Goal: Task Accomplishment & Management: Use online tool/utility

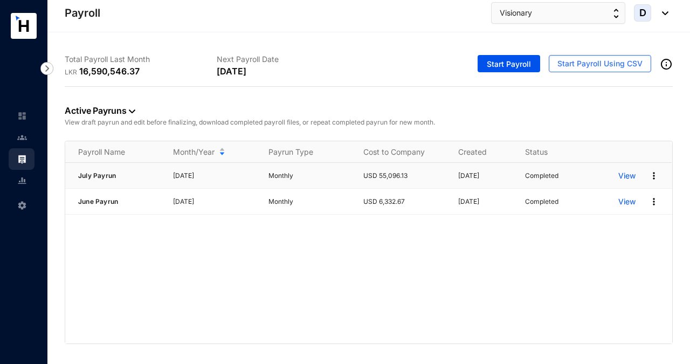
click at [653, 172] on img at bounding box center [654, 175] width 11 height 11
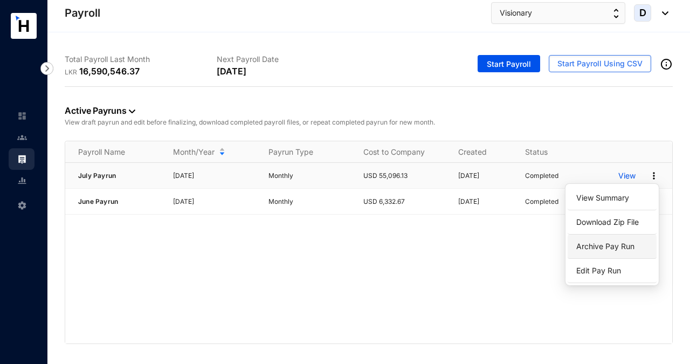
click at [627, 243] on p "Archive Pay Run" at bounding box center [612, 246] width 76 height 18
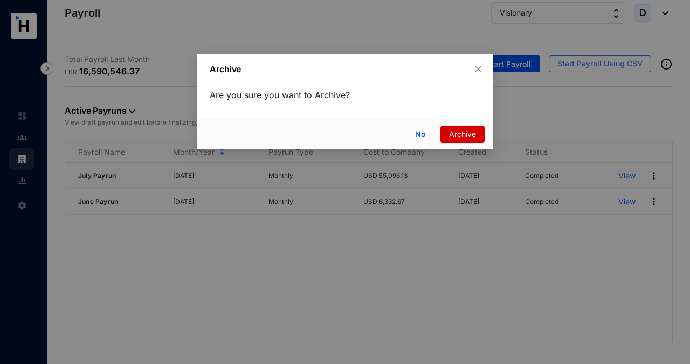
click at [462, 135] on span "Archive" at bounding box center [462, 134] width 27 height 12
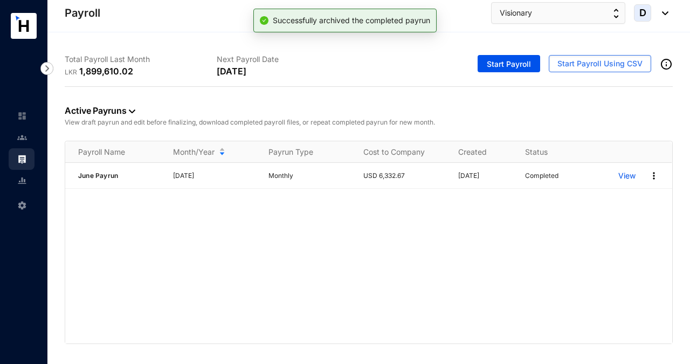
click at [26, 136] on img at bounding box center [22, 138] width 10 height 10
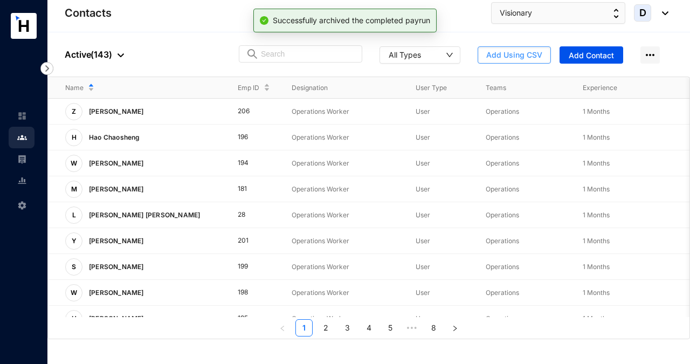
click at [508, 54] on span "Add Using CSV" at bounding box center [515, 55] width 56 height 11
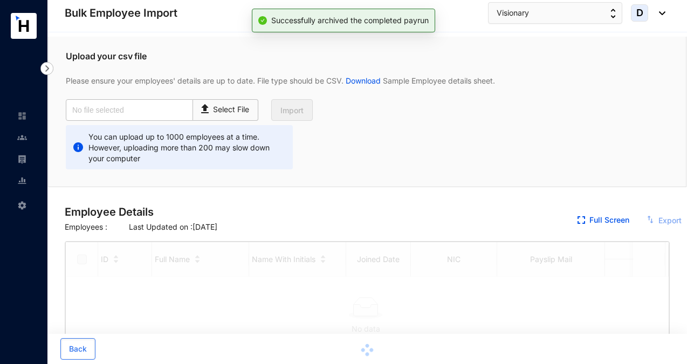
checkbox input "true"
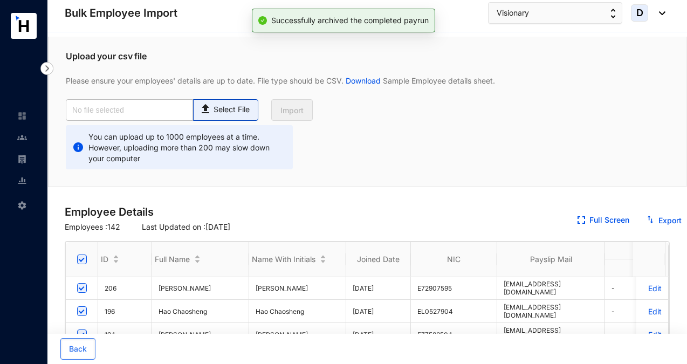
click at [238, 104] on p "Select File" at bounding box center [232, 109] width 36 height 11
click at [0, 0] on input "Select File" at bounding box center [0, 0] width 0 height 0
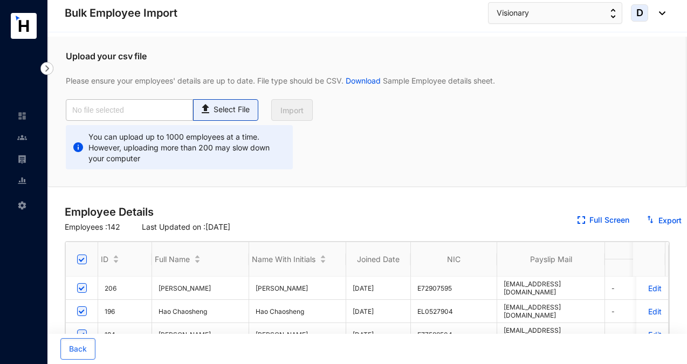
type input "Visionary Emp Data Base_July.csv"
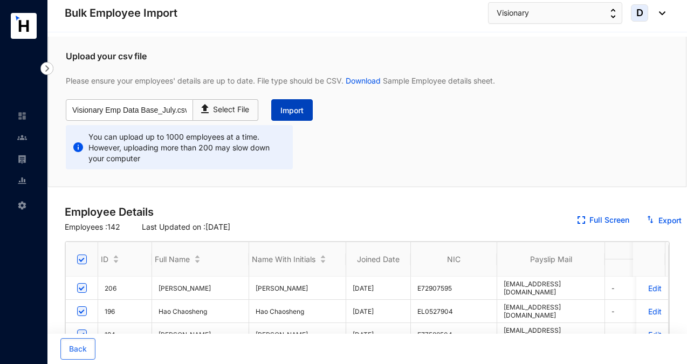
click at [292, 110] on span "Import" at bounding box center [291, 110] width 23 height 11
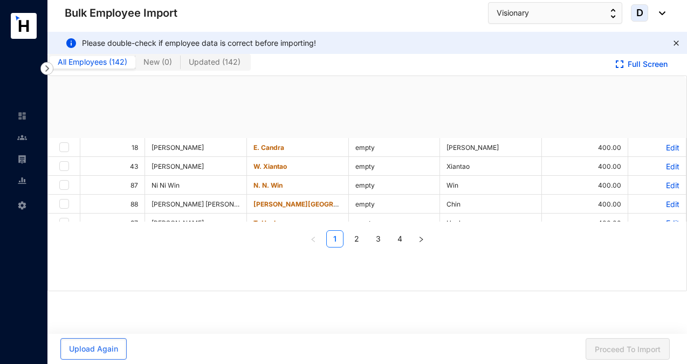
checkbox input "true"
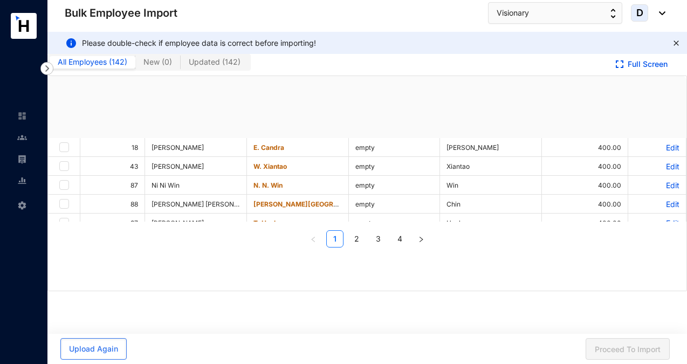
checkbox input "true"
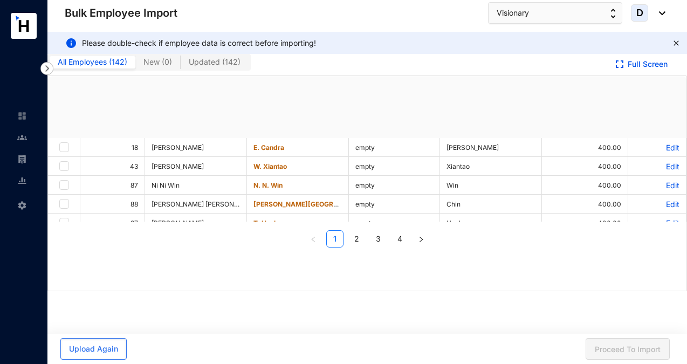
checkbox input "true"
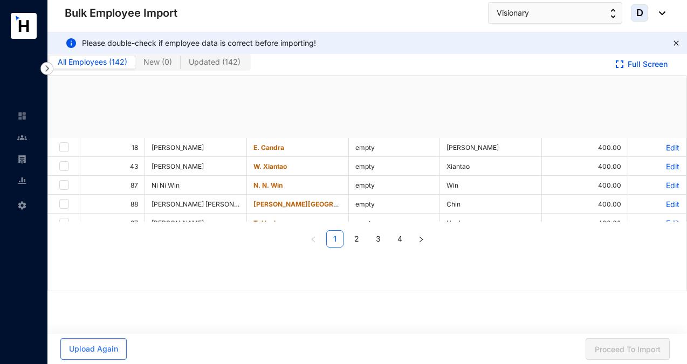
checkbox input "true"
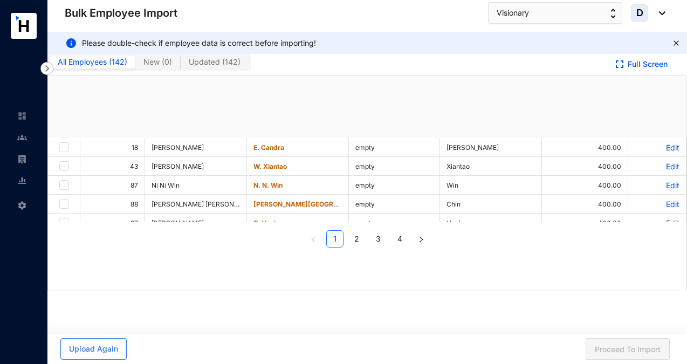
checkbox input "true"
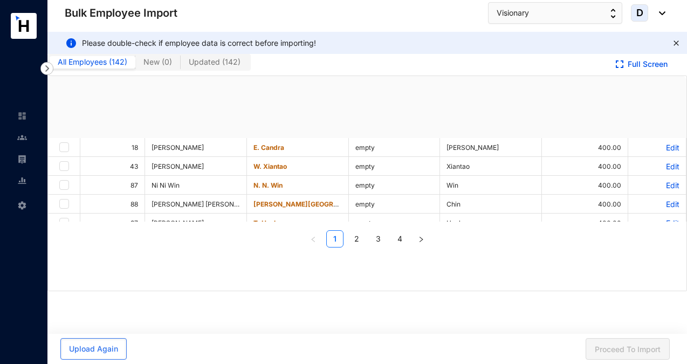
checkbox input "true"
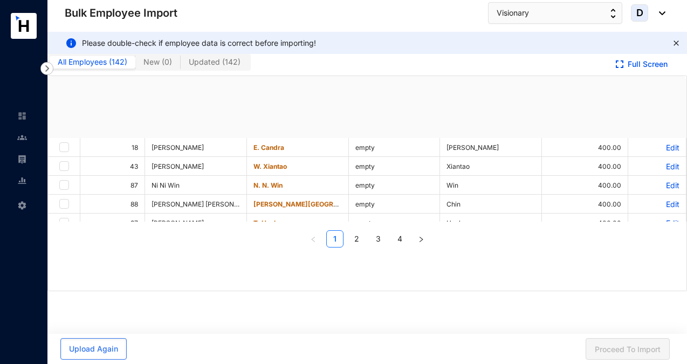
checkbox input "true"
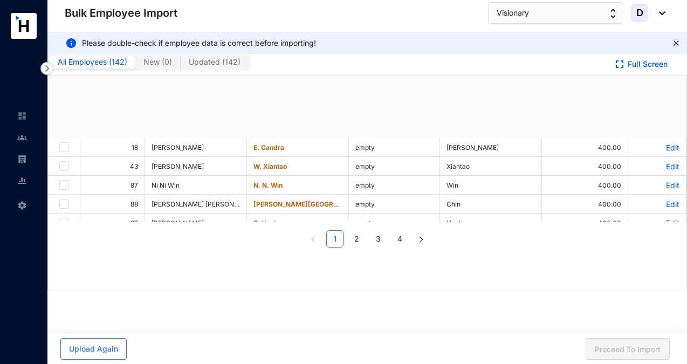
checkbox input "true"
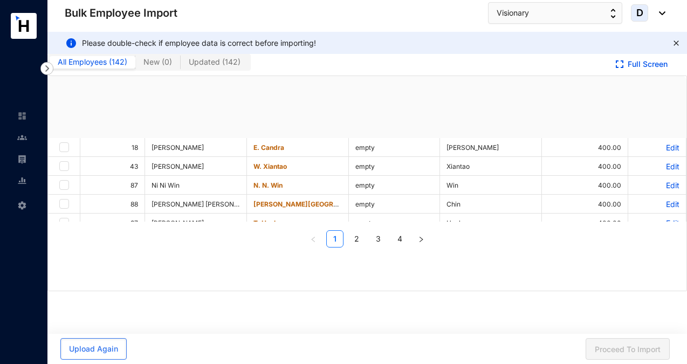
checkbox input "true"
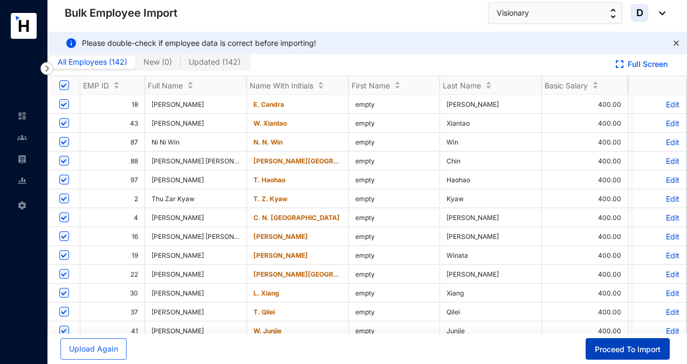
click at [619, 351] on span "Proceed To Import" at bounding box center [628, 349] width 66 height 11
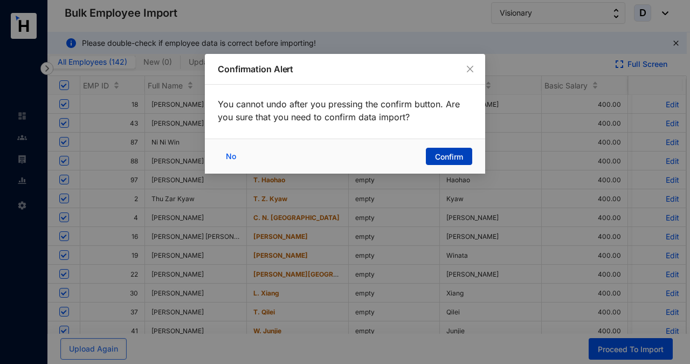
click at [458, 156] on span "Confirm" at bounding box center [449, 157] width 28 height 11
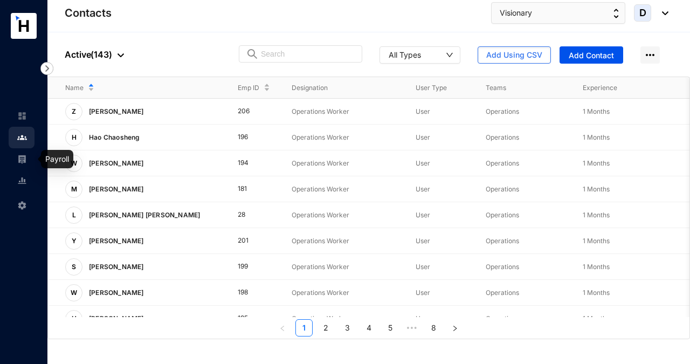
click at [26, 159] on img at bounding box center [22, 159] width 10 height 10
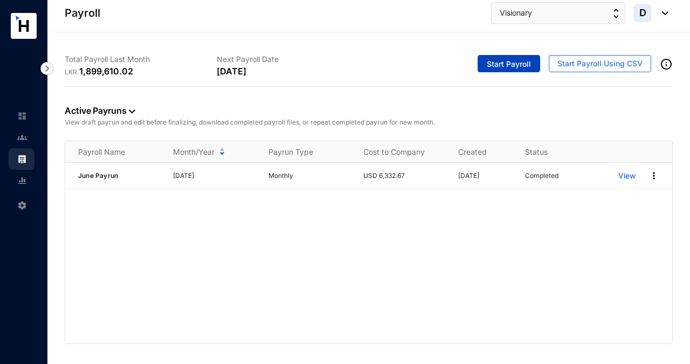
click at [492, 62] on span "Start Payroll" at bounding box center [509, 64] width 44 height 11
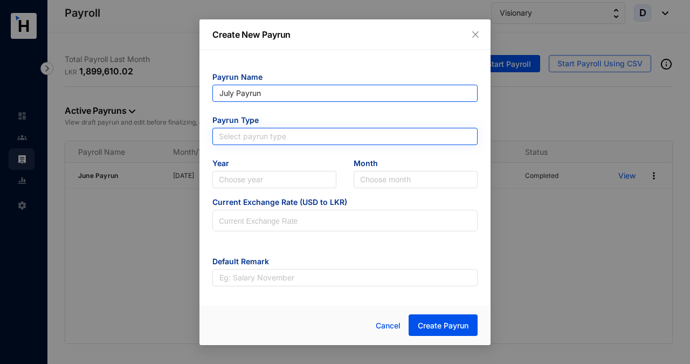
type input "July Payrun"
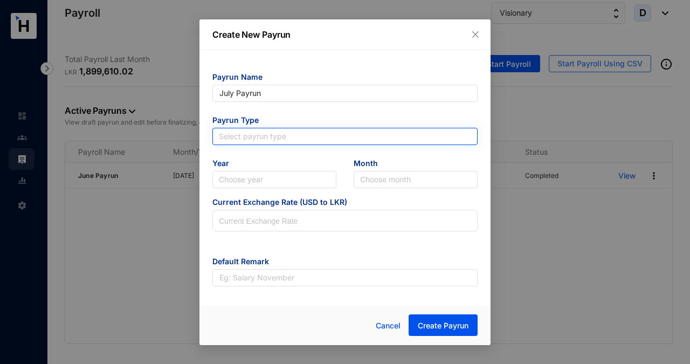
type input "July Payrun"
click at [334, 132] on input "search" at bounding box center [345, 136] width 252 height 16
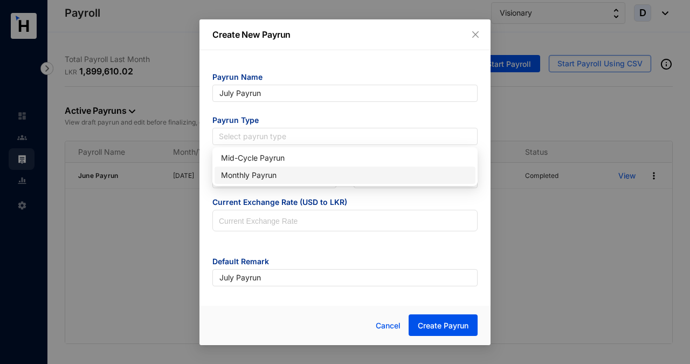
click at [320, 182] on div "Monthly Payrun" at bounding box center [345, 175] width 261 height 17
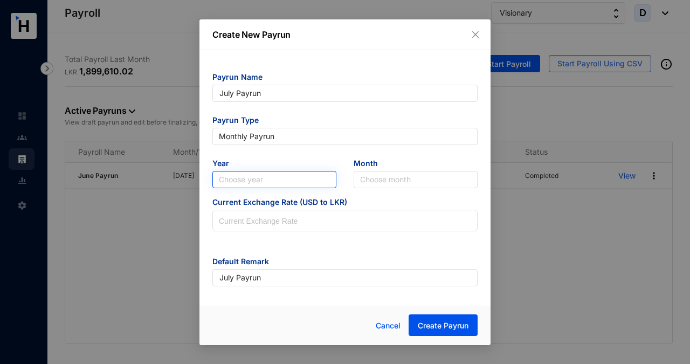
click at [312, 180] on input "search" at bounding box center [274, 180] width 111 height 16
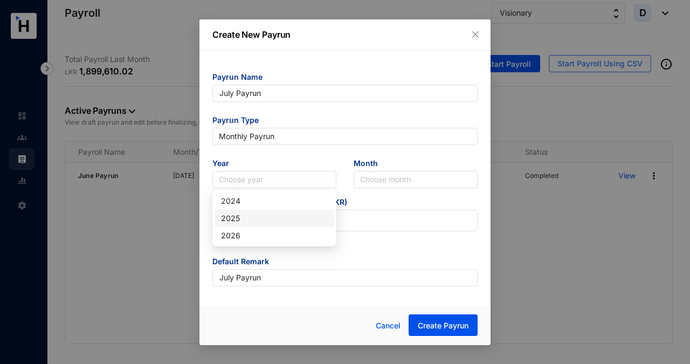
click at [302, 223] on div "2025" at bounding box center [274, 219] width 107 height 12
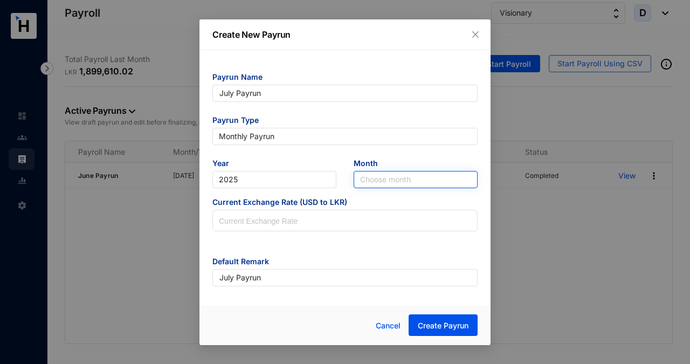
click at [385, 179] on input "search" at bounding box center [415, 180] width 111 height 16
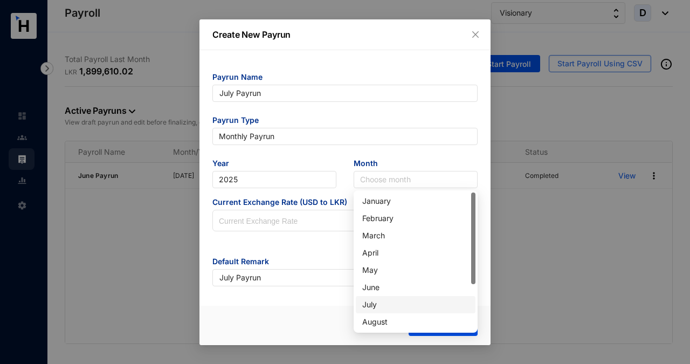
click at [389, 305] on div "July" at bounding box center [415, 305] width 107 height 12
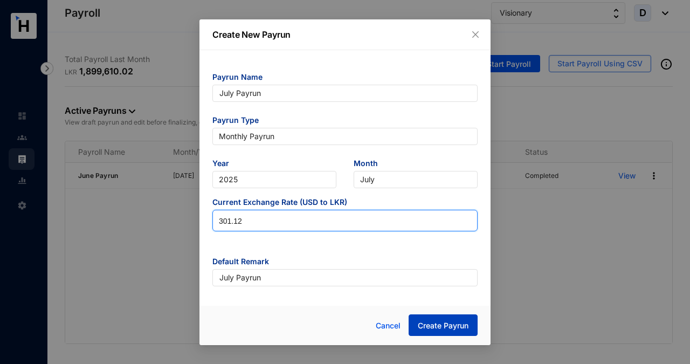
type input "301.12"
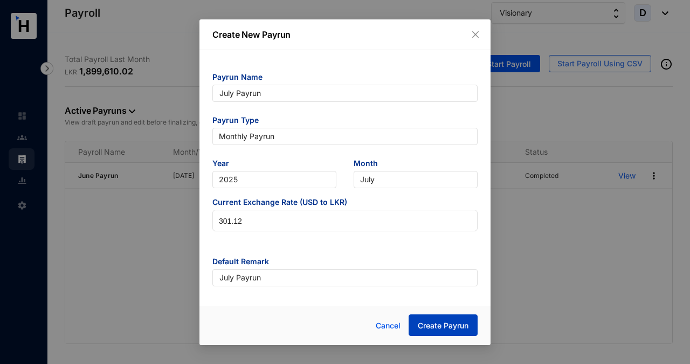
click at [435, 325] on span "Create Payrun" at bounding box center [443, 325] width 51 height 11
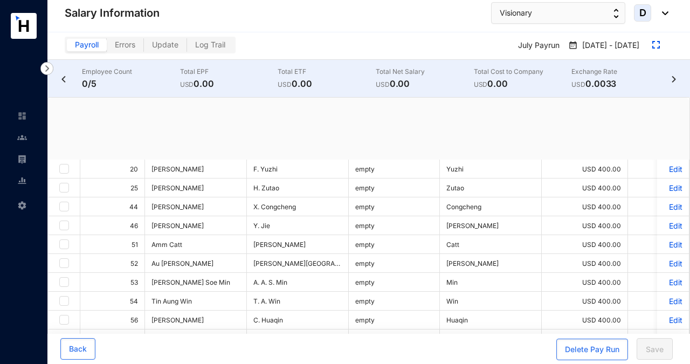
checkbox input "true"
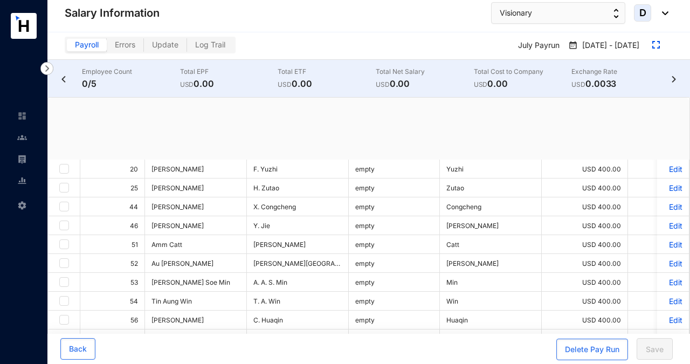
checkbox input "true"
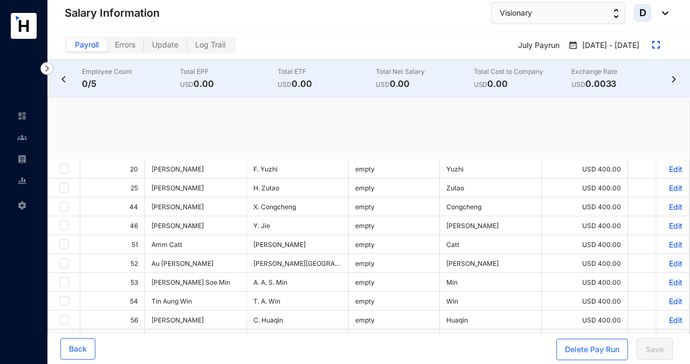
checkbox input "true"
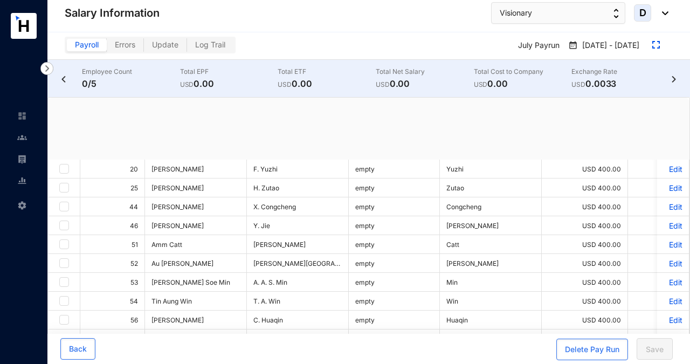
checkbox input "true"
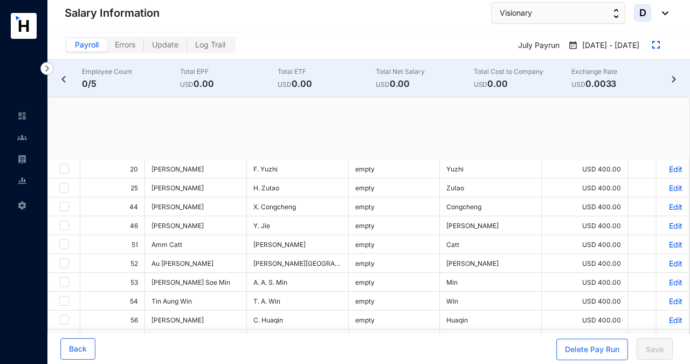
checkbox input "true"
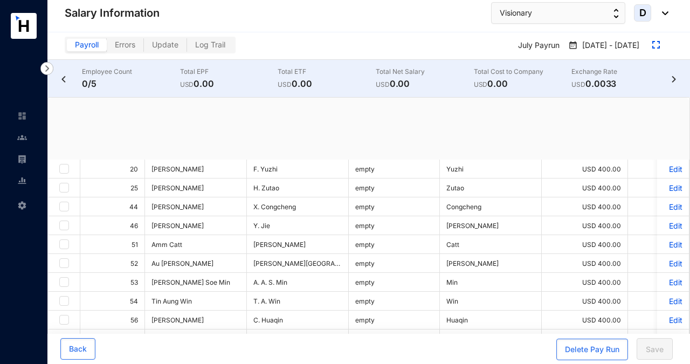
checkbox input "true"
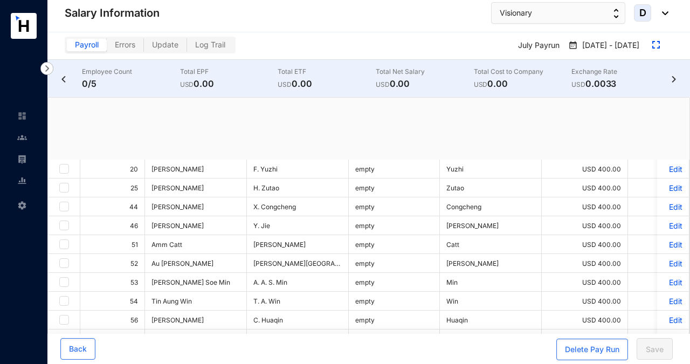
checkbox input "true"
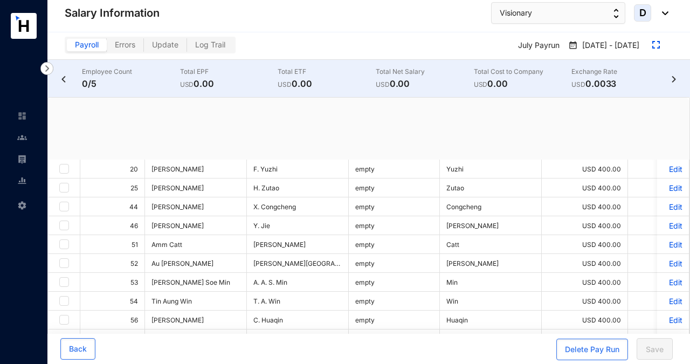
checkbox input "true"
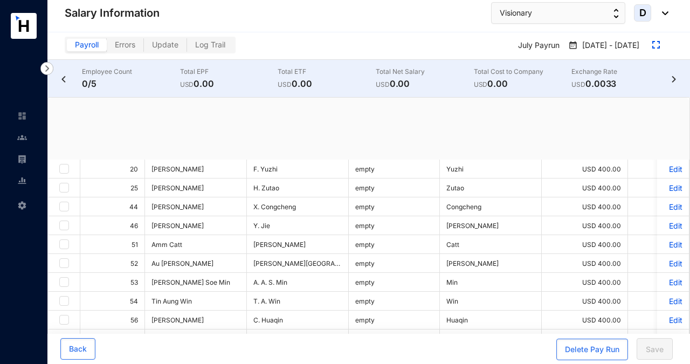
checkbox input "true"
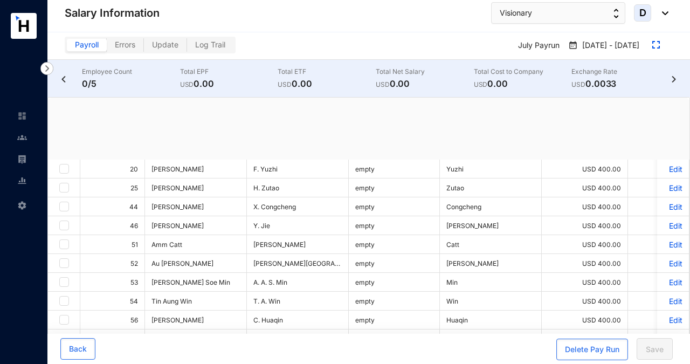
checkbox input "true"
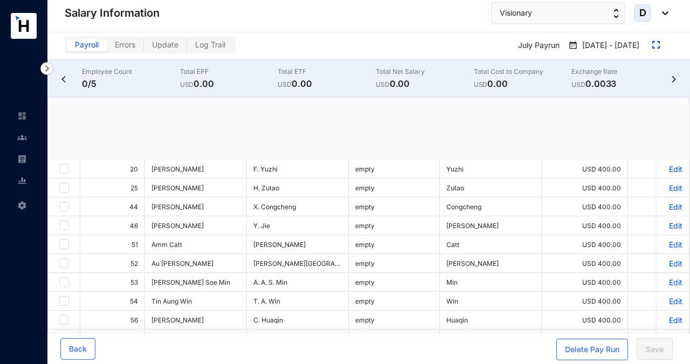
checkbox input "true"
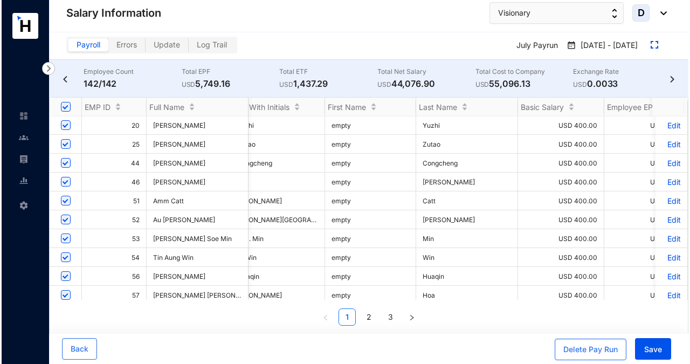
scroll to position [0, 25]
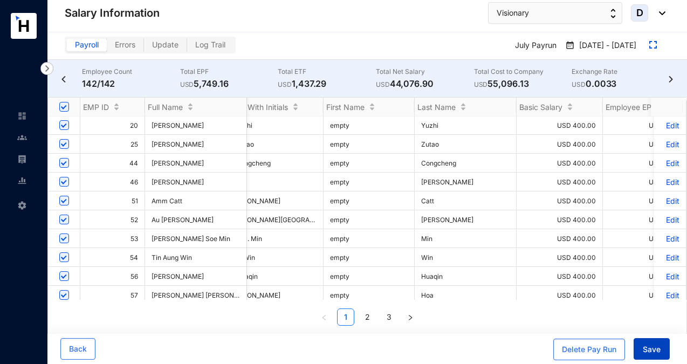
click at [656, 349] on span "Save" at bounding box center [652, 349] width 18 height 11
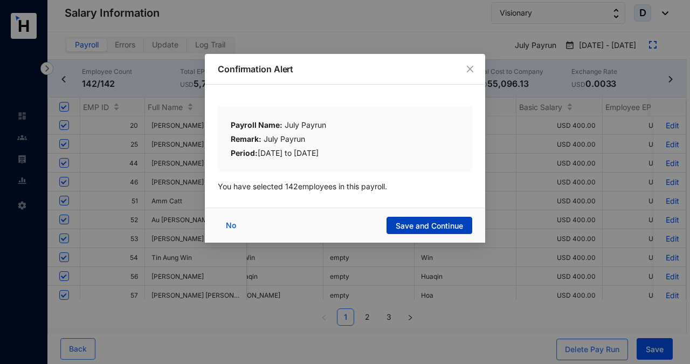
click at [437, 224] on span "Save and Continue" at bounding box center [429, 226] width 67 height 11
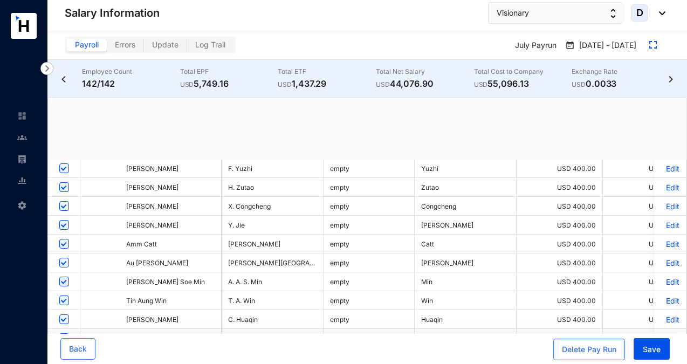
scroll to position [0, 0]
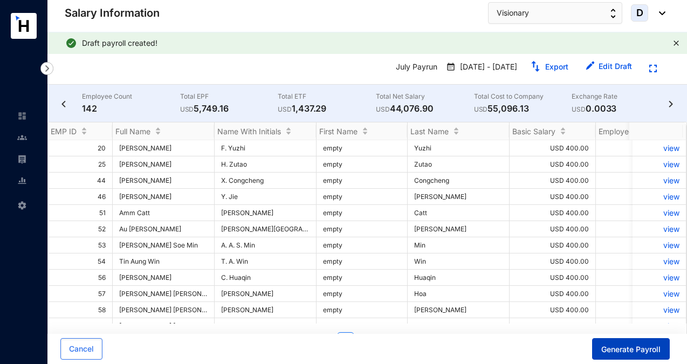
click at [619, 349] on span "Generate Payroll" at bounding box center [630, 349] width 59 height 11
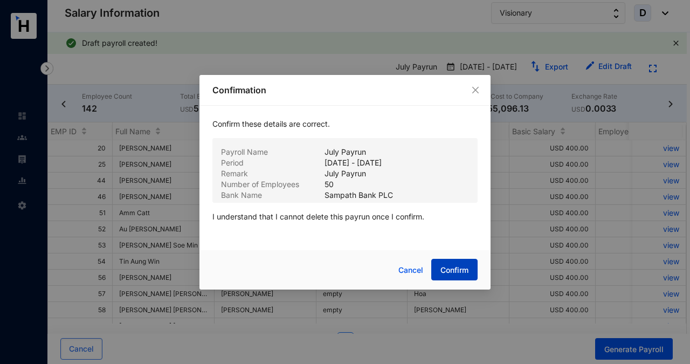
click at [453, 268] on span "Confirm" at bounding box center [455, 270] width 28 height 11
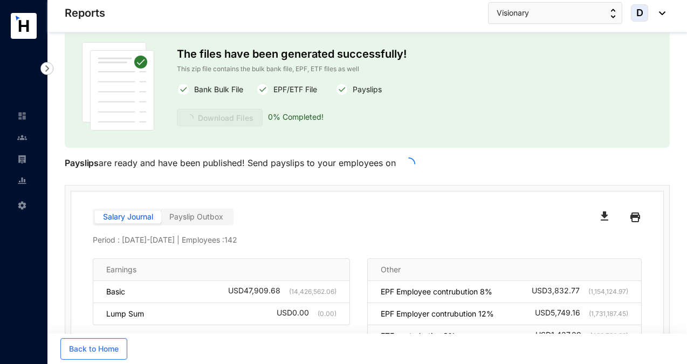
scroll to position [22, 0]
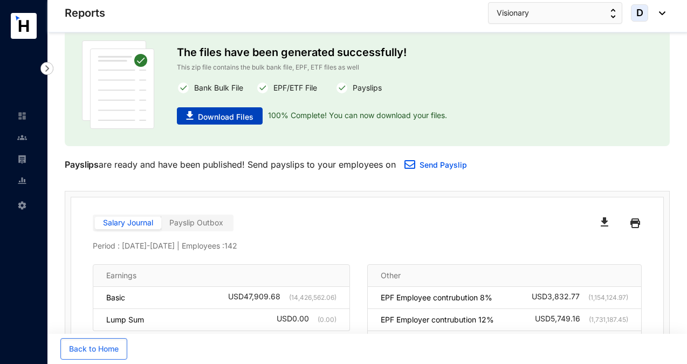
click at [229, 118] on span "Download Files" at bounding box center [226, 117] width 56 height 11
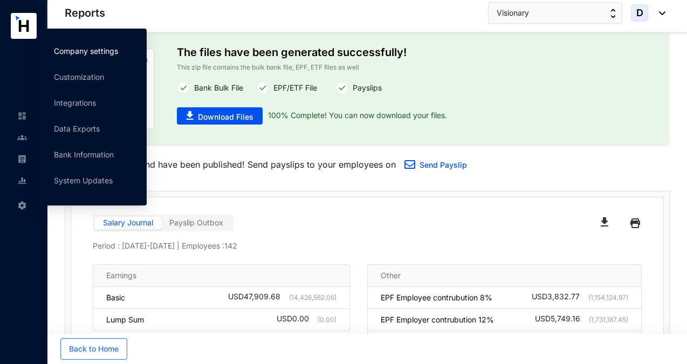
click at [81, 53] on link "Company settings" at bounding box center [86, 50] width 64 height 9
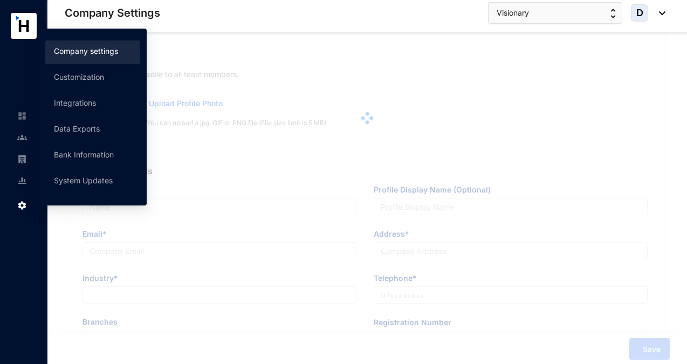
type input "LLE Solutions Pvt Ltd"
type input "Visionary"
type input "[EMAIL_ADDRESS][DOMAIN_NAME]"
type input "[STREET_ADDRESS]"
type input "[PHONE_NUMBER]"
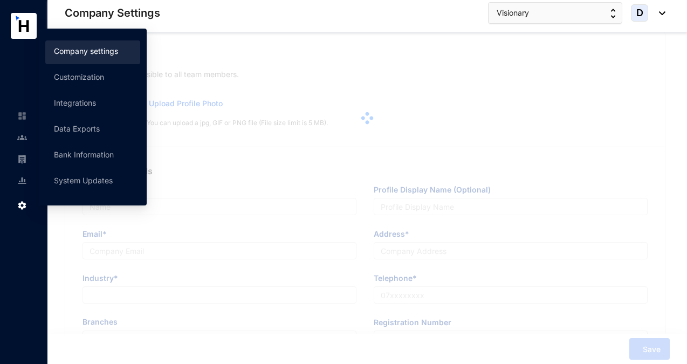
type input "PV00312085"
type input "A"
type input "59951"
type input "9"
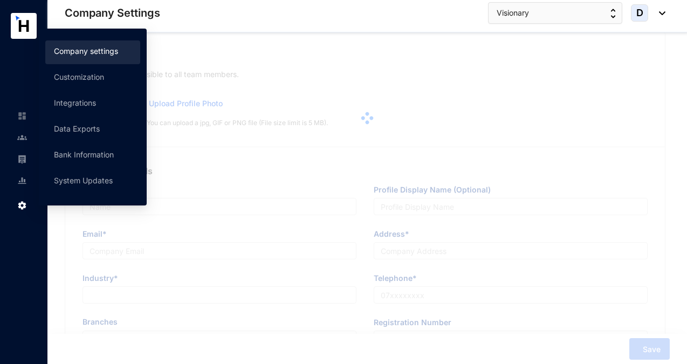
radio input "true"
checkbox input "true"
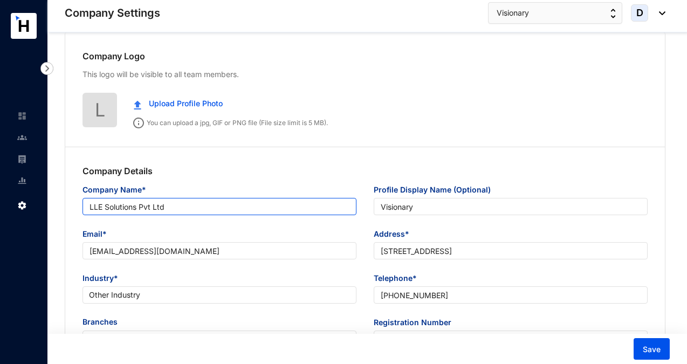
drag, startPoint x: 181, startPoint y: 204, endPoint x: 84, endPoint y: 200, distance: 97.7
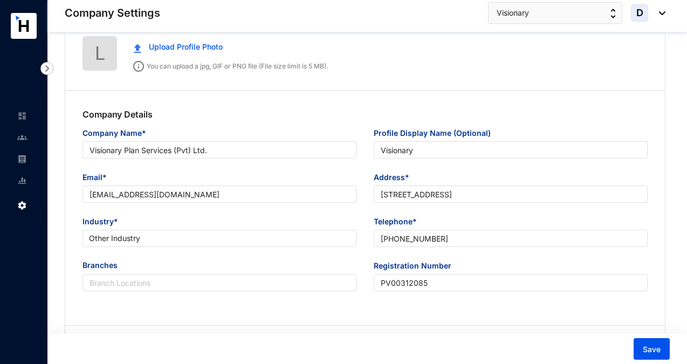
scroll to position [79, 0]
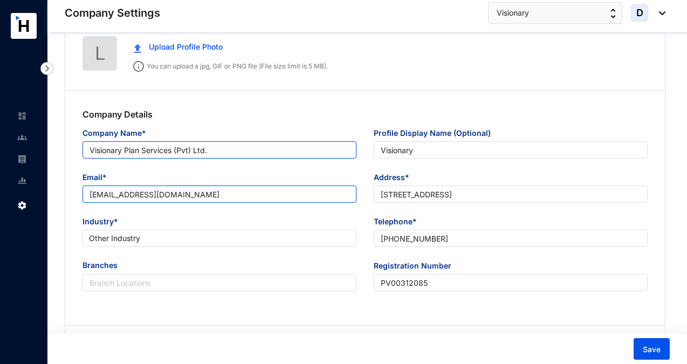
type input "Visionary Plan Services (Pvt) Ltd."
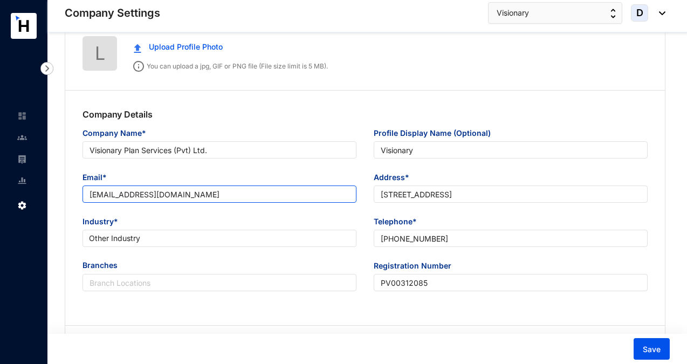
drag, startPoint x: 203, startPoint y: 195, endPoint x: 72, endPoint y: 200, distance: 131.2
drag, startPoint x: 117, startPoint y: 195, endPoint x: 56, endPoint y: 196, distance: 60.4
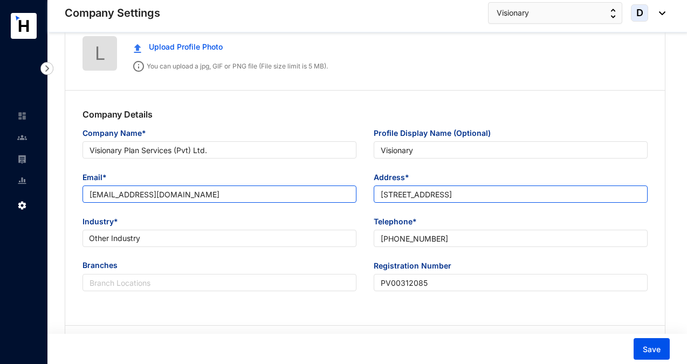
type input "[EMAIL_ADDRESS][DOMAIN_NAME]"
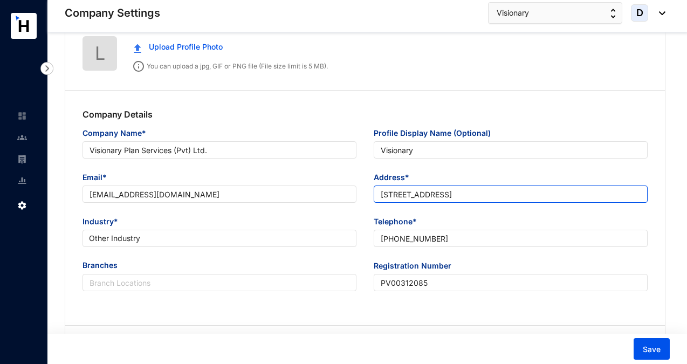
drag, startPoint x: 539, startPoint y: 199, endPoint x: 359, endPoint y: 191, distance: 180.3
paste input "[STREET_ADDRESS]"
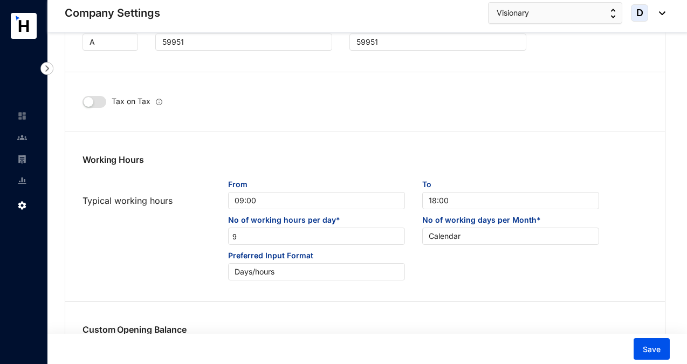
scroll to position [517, 0]
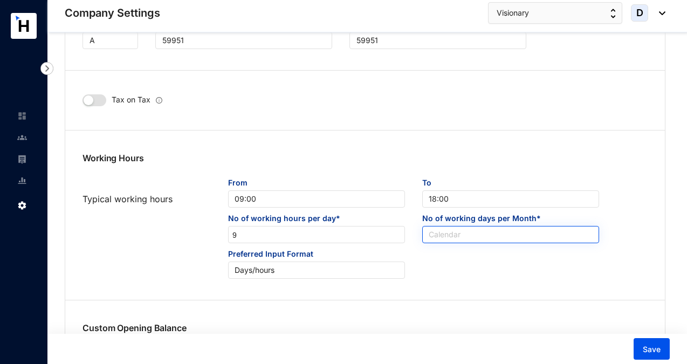
click at [439, 238] on span "Calendar" at bounding box center [511, 235] width 164 height 16
type input "[STREET_ADDRESS]"
click at [439, 237] on span "Calendar" at bounding box center [511, 235] width 164 height 16
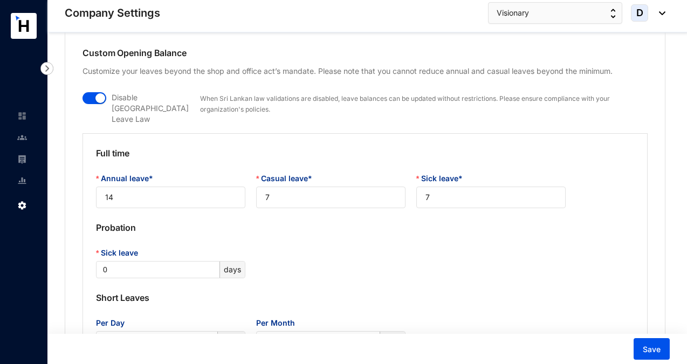
scroll to position [796, 0]
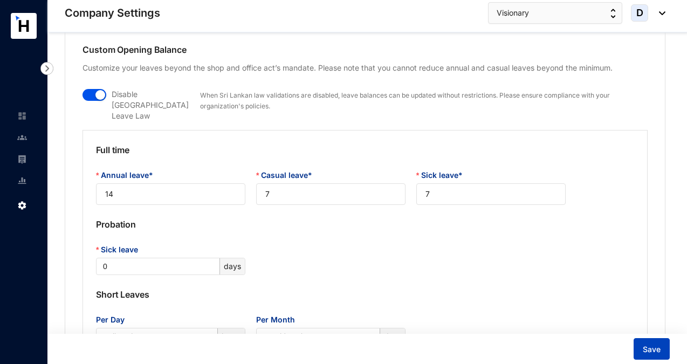
click at [658, 351] on span "Save" at bounding box center [652, 349] width 18 height 11
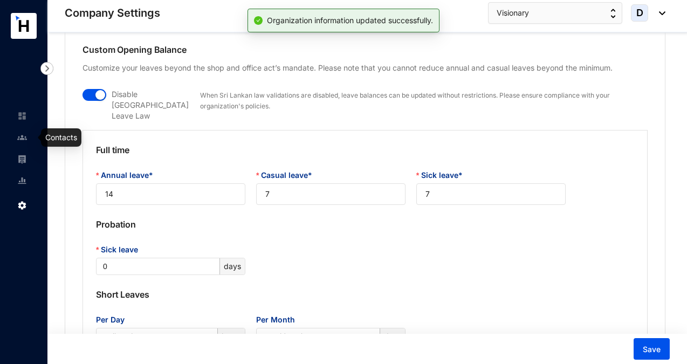
click at [22, 159] on img at bounding box center [22, 159] width 10 height 10
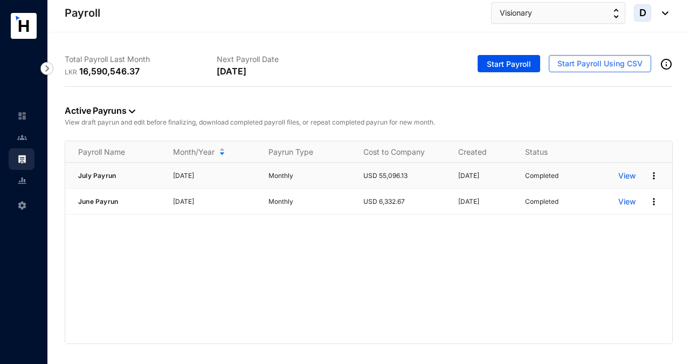
click at [657, 176] on img at bounding box center [654, 175] width 11 height 11
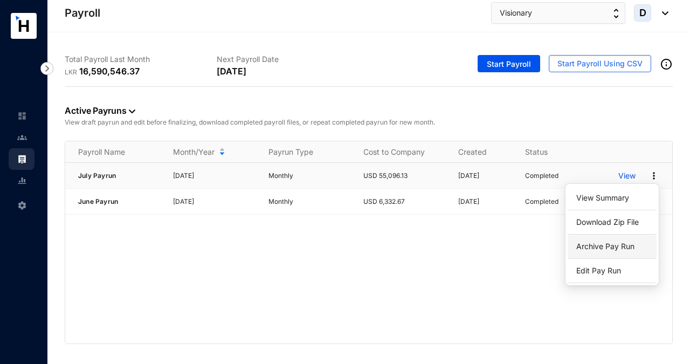
click at [604, 248] on p "Archive Pay Run" at bounding box center [612, 246] width 76 height 18
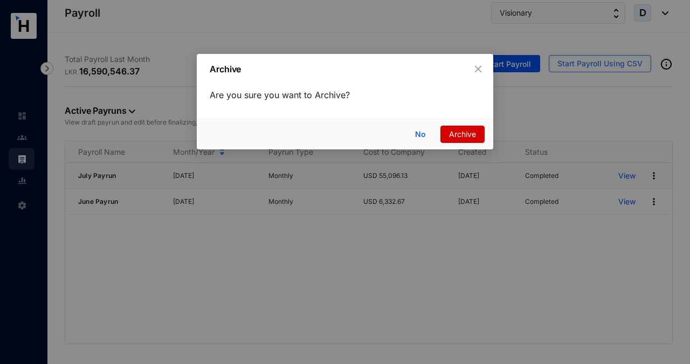
click at [471, 140] on button "Archive" at bounding box center [463, 134] width 44 height 17
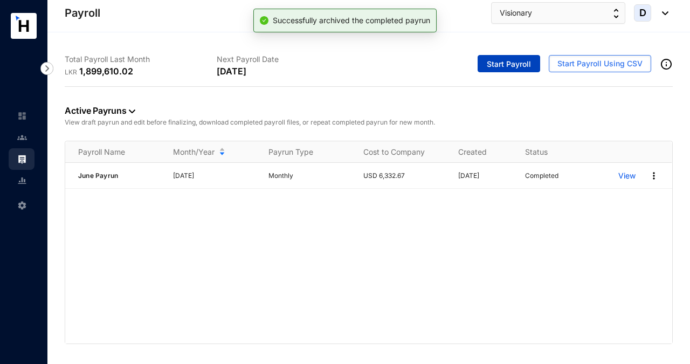
click at [507, 66] on span "Start Payroll" at bounding box center [509, 64] width 44 height 11
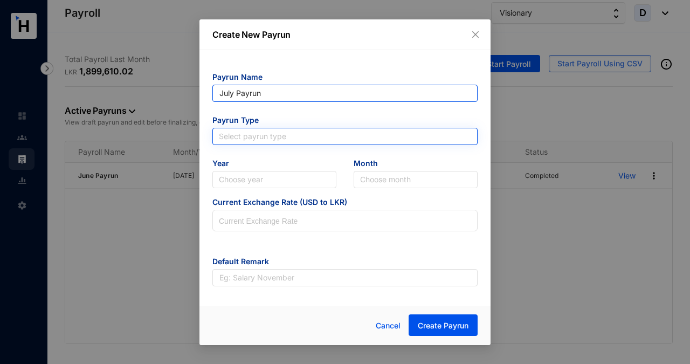
type input "July Payrun"
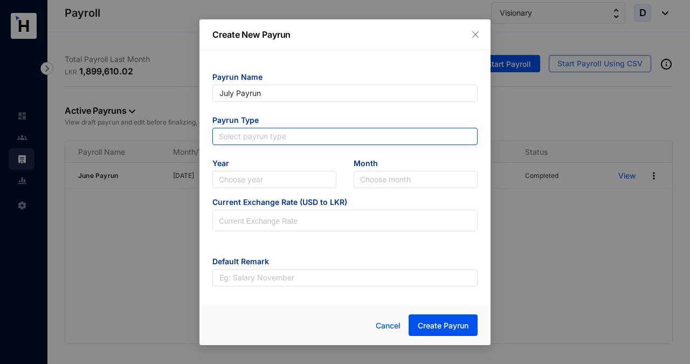
type input "July Payrun"
click at [337, 134] on input "search" at bounding box center [345, 136] width 252 height 16
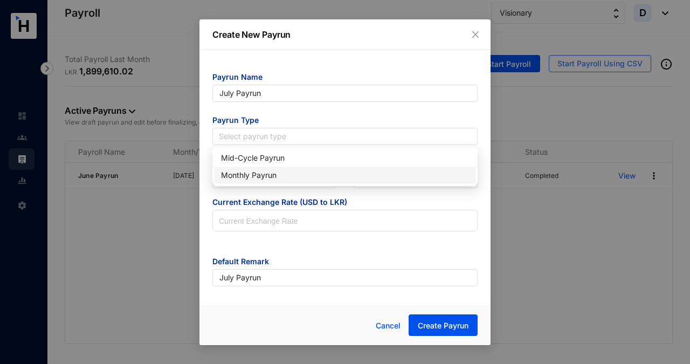
click at [318, 179] on div "Monthly Payrun" at bounding box center [345, 175] width 248 height 12
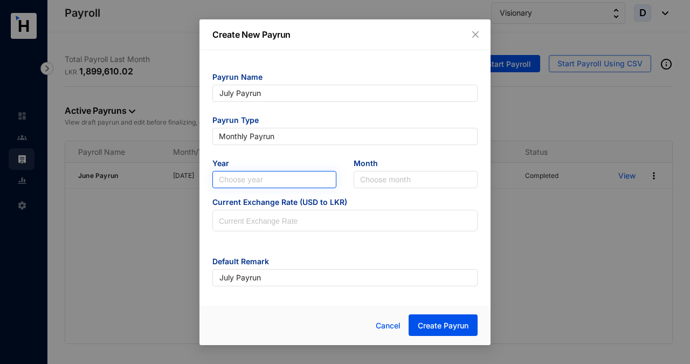
click at [313, 182] on input "search" at bounding box center [274, 180] width 111 height 16
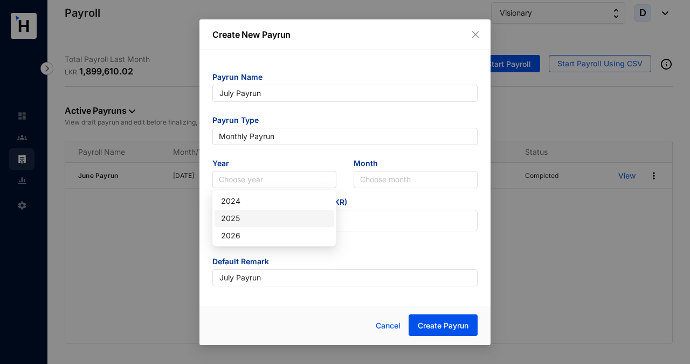
click at [305, 221] on div "2025" at bounding box center [274, 219] width 107 height 12
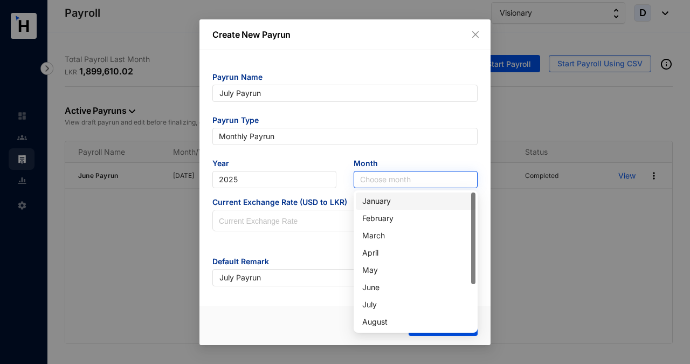
click at [371, 179] on input "search" at bounding box center [415, 180] width 111 height 16
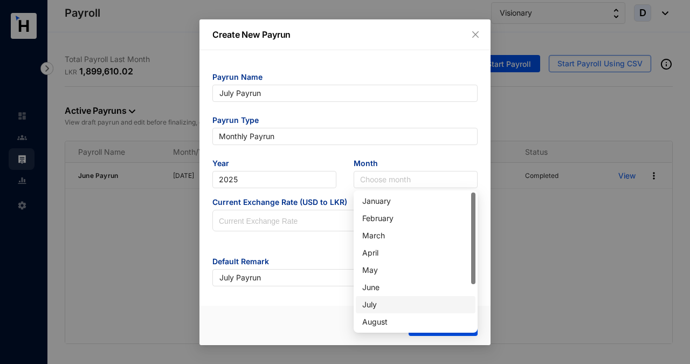
click at [378, 305] on div "July" at bounding box center [415, 305] width 107 height 12
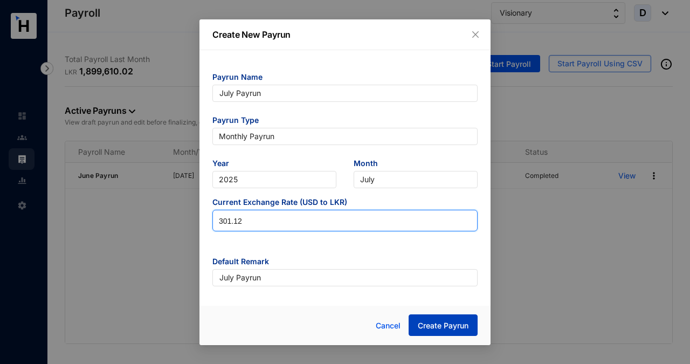
type input "301.12"
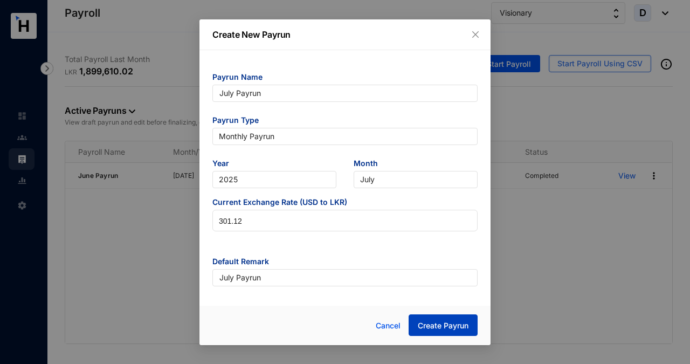
click at [461, 329] on span "Create Payrun" at bounding box center [443, 325] width 51 height 11
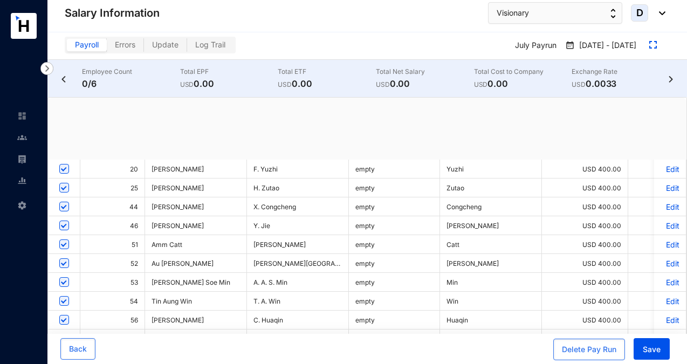
checkbox input "true"
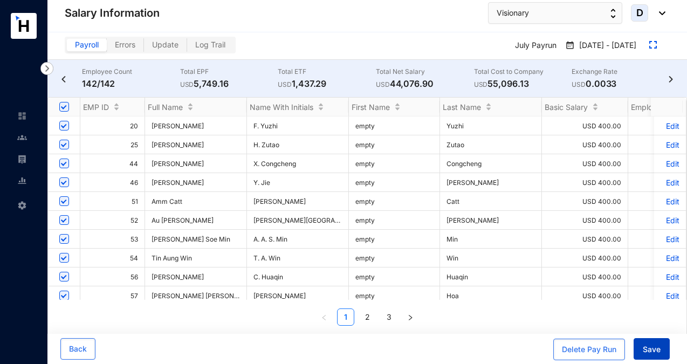
click at [654, 351] on span "Save" at bounding box center [652, 349] width 18 height 11
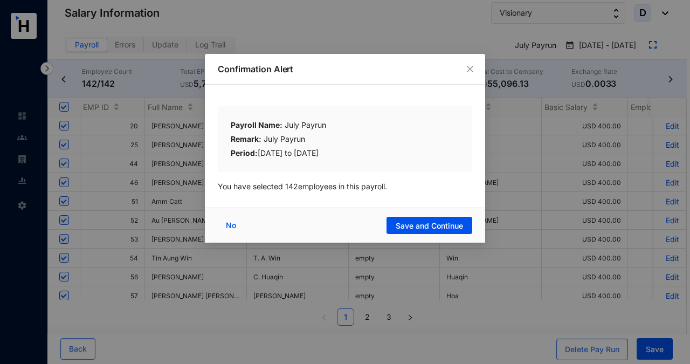
drag, startPoint x: 391, startPoint y: 68, endPoint x: 432, endPoint y: 194, distance: 132.7
click at [432, 195] on div "Confirmation Alert Payroll Name: July Payrun Remark: July Payrun Period: [DATE]…" at bounding box center [345, 148] width 280 height 189
click at [427, 174] on div "Payroll Name: July Payrun Remark: July Payrun Period: [DATE] to [DATE] You have…" at bounding box center [345, 145] width 280 height 112
click at [435, 224] on span "Save and Continue" at bounding box center [429, 226] width 67 height 11
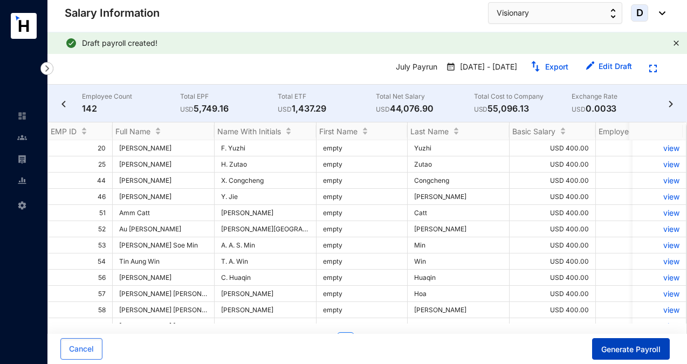
click at [628, 350] on span "Generate Payroll" at bounding box center [630, 349] width 59 height 11
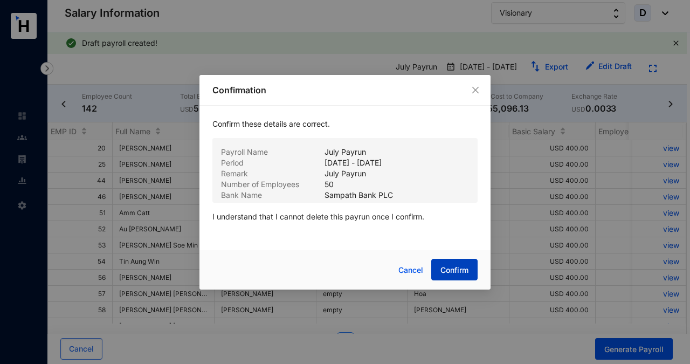
click at [461, 268] on span "Confirm" at bounding box center [455, 270] width 28 height 11
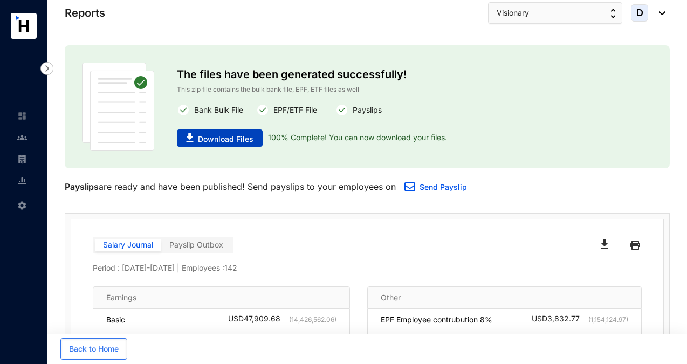
click at [238, 141] on span "Download Files" at bounding box center [226, 139] width 56 height 11
click at [549, 15] on button "Visionary" at bounding box center [555, 13] width 134 height 22
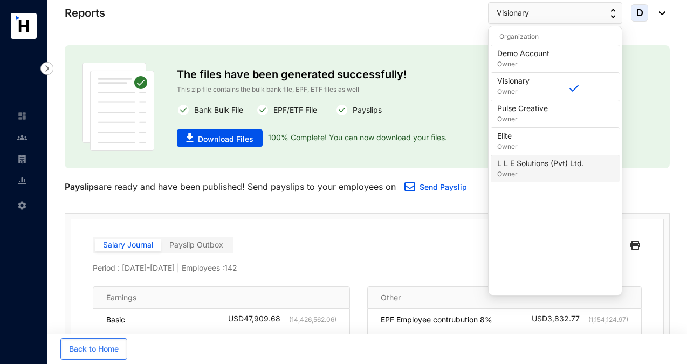
click at [551, 165] on p "L L E Solutions (Pvt) Ltd." at bounding box center [540, 163] width 87 height 11
